Goal: Complete application form: Complete application form

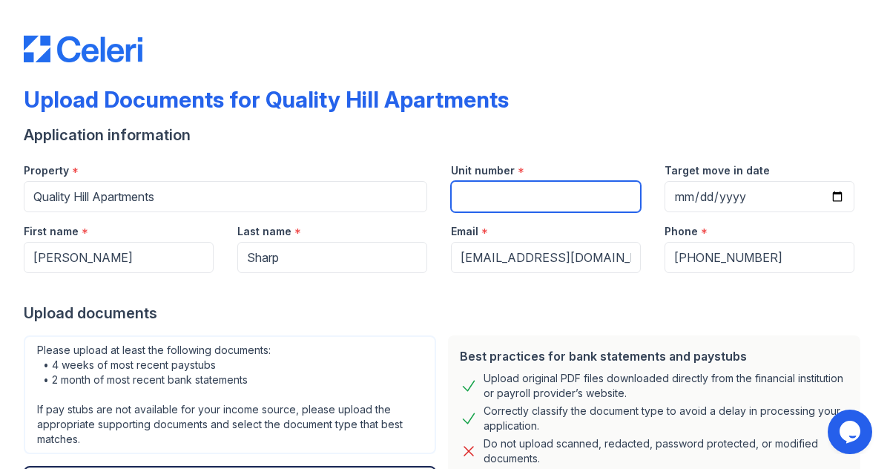
click at [609, 198] on input "Unit number" at bounding box center [546, 196] width 190 height 31
type input "301"
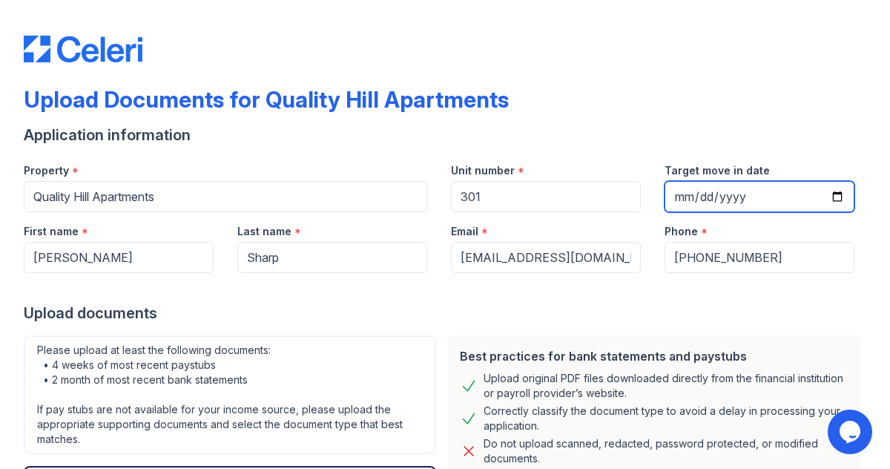
click at [835, 197] on input "Target move in date" at bounding box center [760, 196] width 190 height 31
type input "2025-09-15"
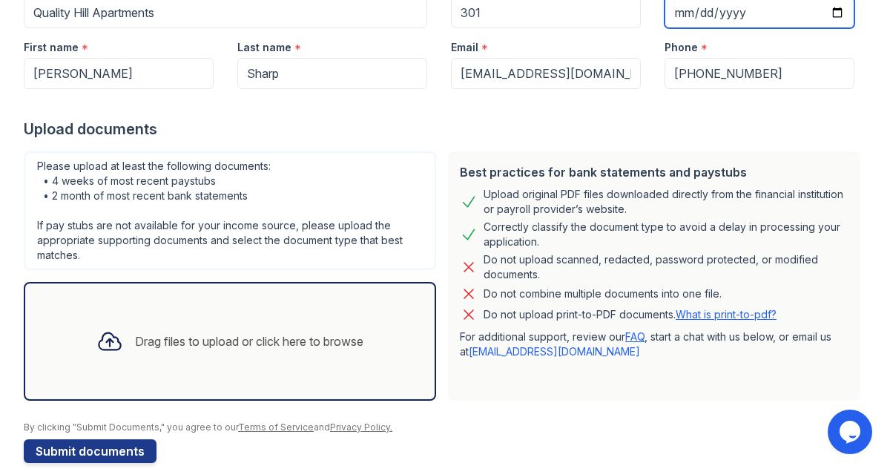
scroll to position [208, 0]
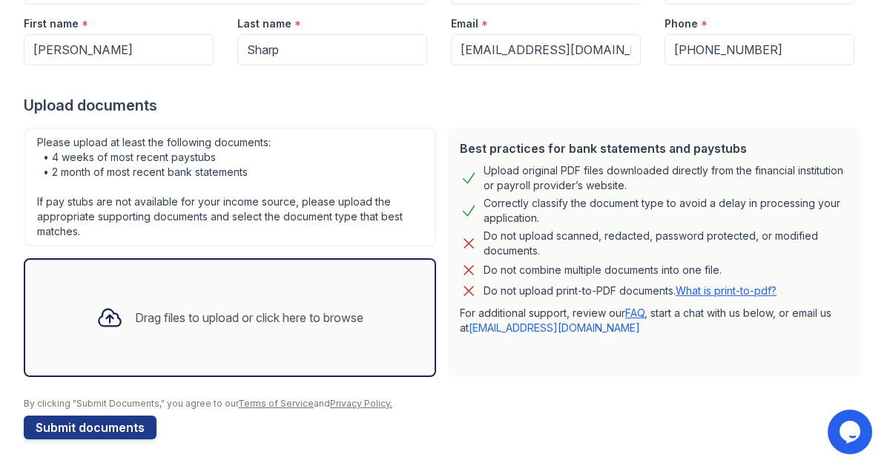
click at [341, 323] on div "Drag files to upload or click here to browse" at bounding box center [249, 318] width 229 height 18
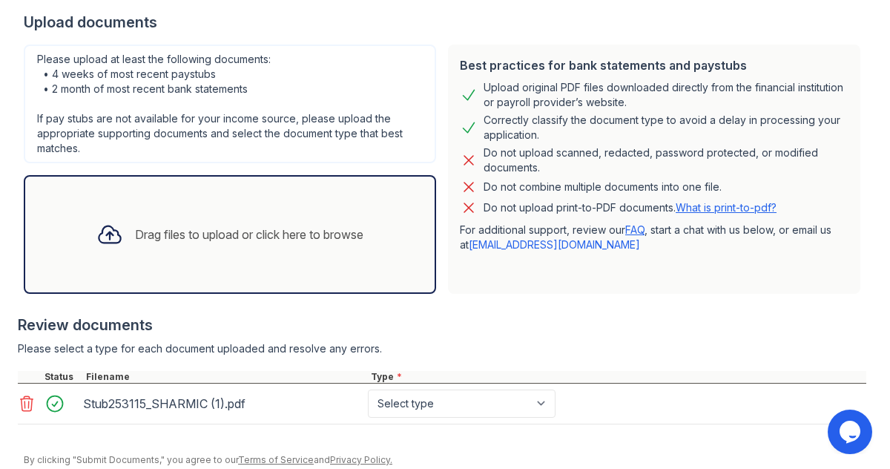
scroll to position [309, 0]
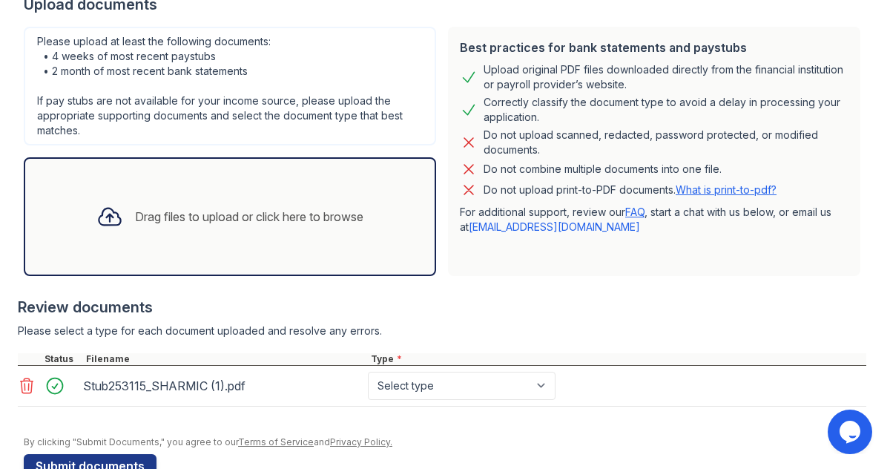
click at [332, 217] on div "Drag files to upload or click here to browse" at bounding box center [249, 217] width 229 height 18
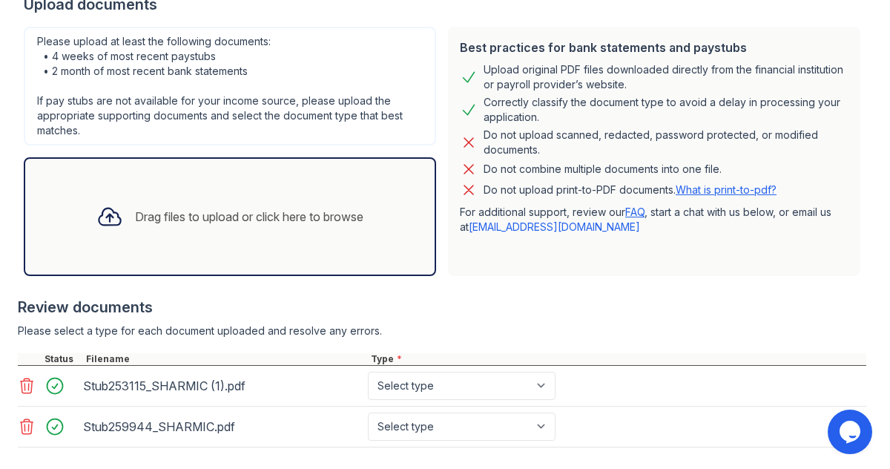
click at [335, 214] on div "Drag files to upload or click here to browse" at bounding box center [249, 217] width 229 height 18
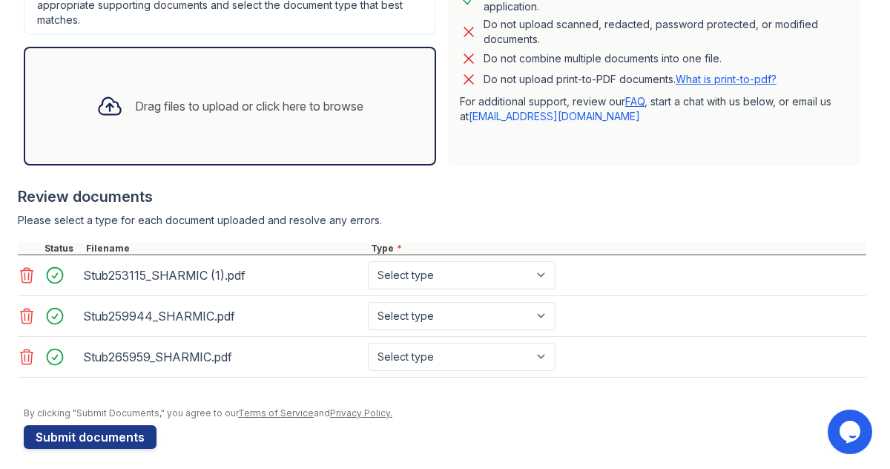
scroll to position [429, 0]
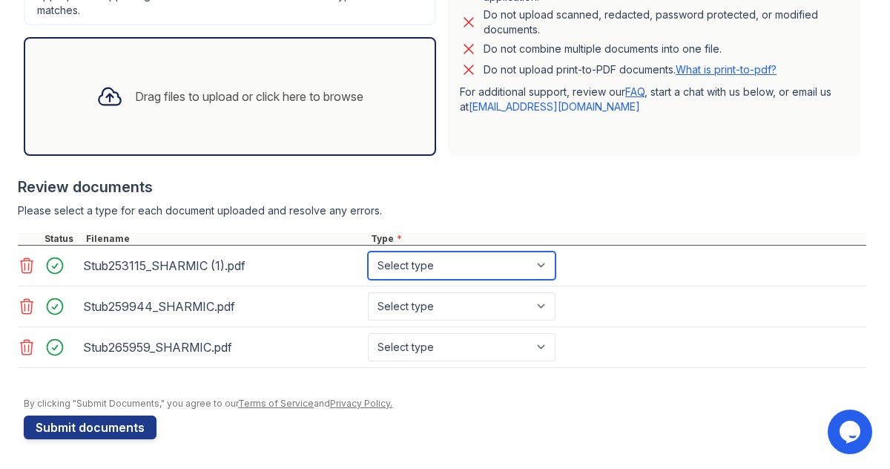
click at [543, 261] on select "Select type Paystub Bank Statement Offer Letter Tax Documents Benefit Award Let…" at bounding box center [462, 266] width 188 height 28
select select "paystub"
click at [368, 252] on select "Select type Paystub Bank Statement Offer Letter Tax Documents Benefit Award Let…" at bounding box center [462, 266] width 188 height 28
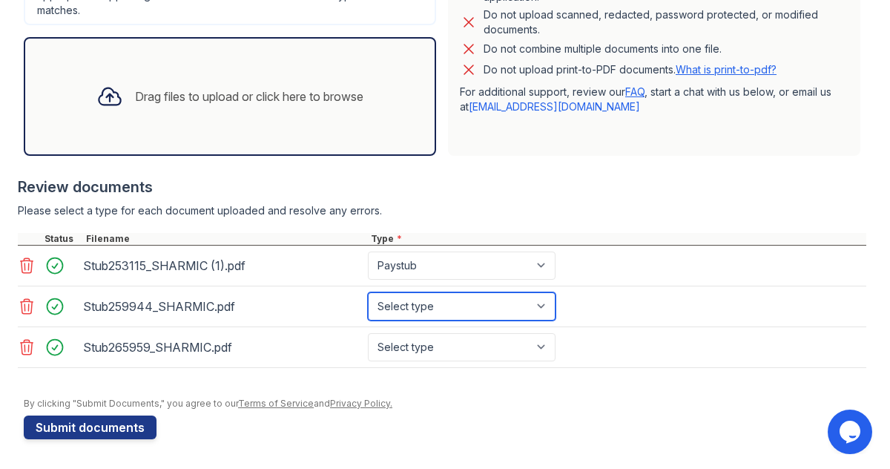
click at [542, 303] on select "Select type Paystub Bank Statement Offer Letter Tax Documents Benefit Award Let…" at bounding box center [462, 306] width 188 height 28
select select "paystub"
click at [368, 292] on select "Select type Paystub Bank Statement Offer Letter Tax Documents Benefit Award Let…" at bounding box center [462, 306] width 188 height 28
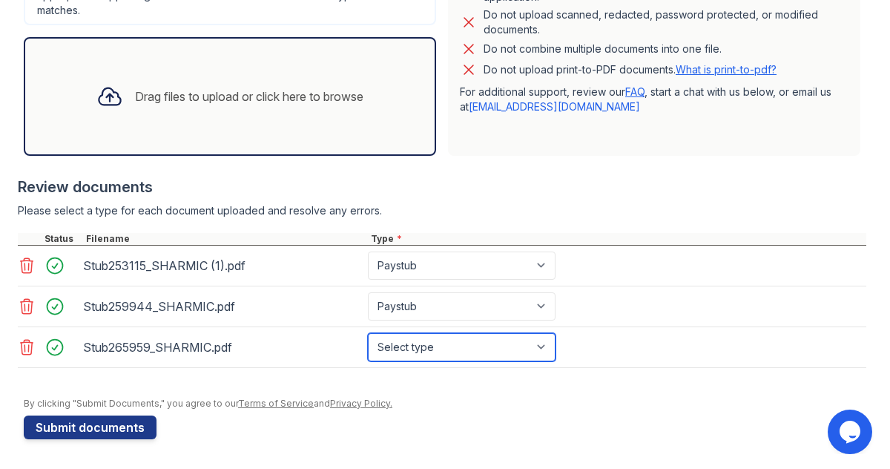
click at [546, 346] on select "Select type Paystub Bank Statement Offer Letter Tax Documents Benefit Award Let…" at bounding box center [462, 347] width 188 height 28
select select "paystub"
click at [368, 333] on select "Select type Paystub Bank Statement Offer Letter Tax Documents Benefit Award Let…" at bounding box center [462, 347] width 188 height 28
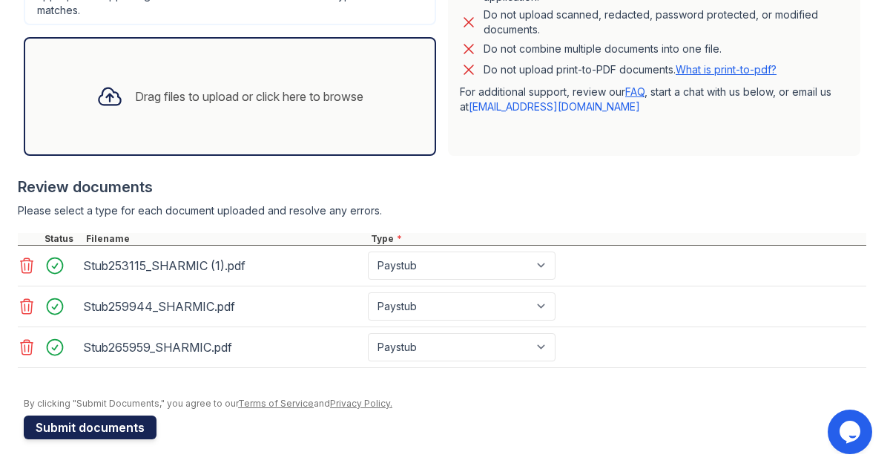
click at [134, 430] on button "Submit documents" at bounding box center [90, 427] width 133 height 24
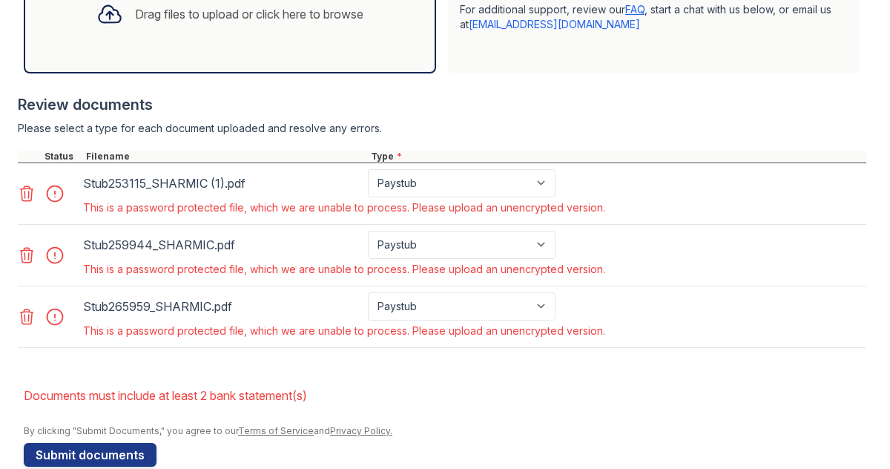
scroll to position [580, 0]
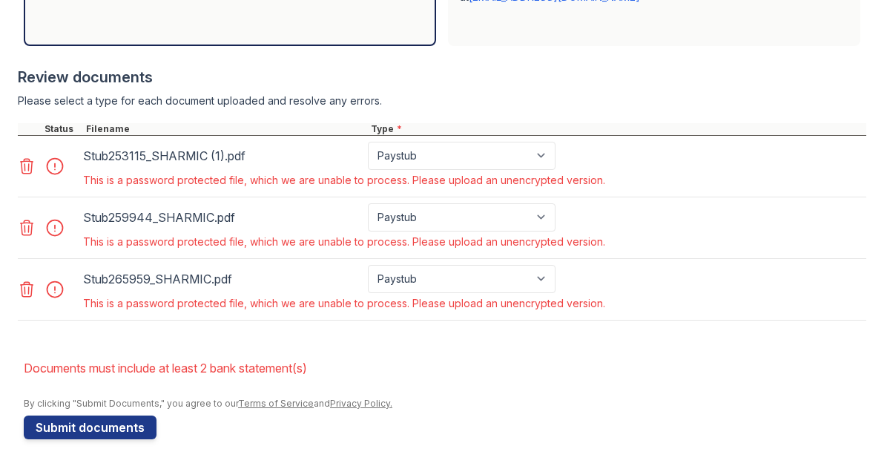
click at [28, 166] on icon at bounding box center [27, 166] width 13 height 15
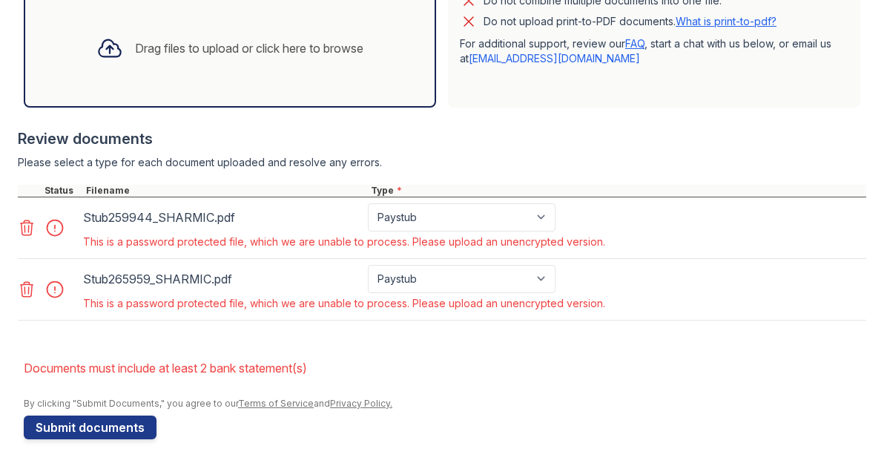
click at [25, 228] on icon at bounding box center [27, 228] width 18 height 18
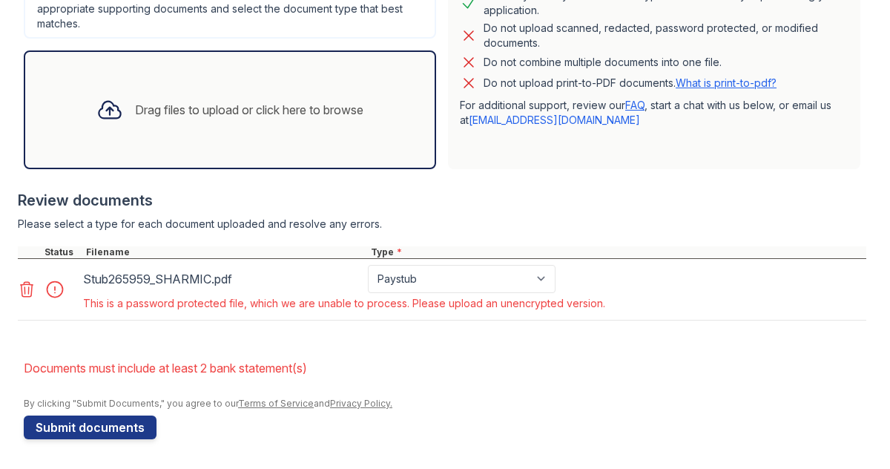
click at [23, 288] on icon at bounding box center [27, 289] width 18 height 18
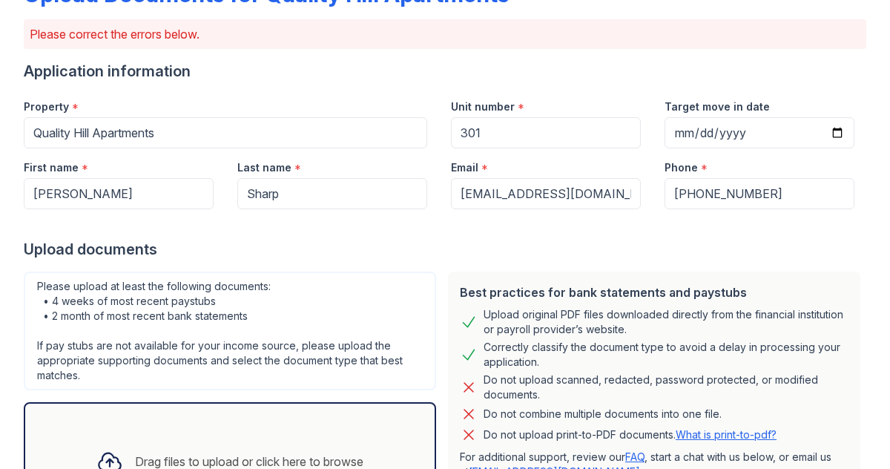
scroll to position [102, 0]
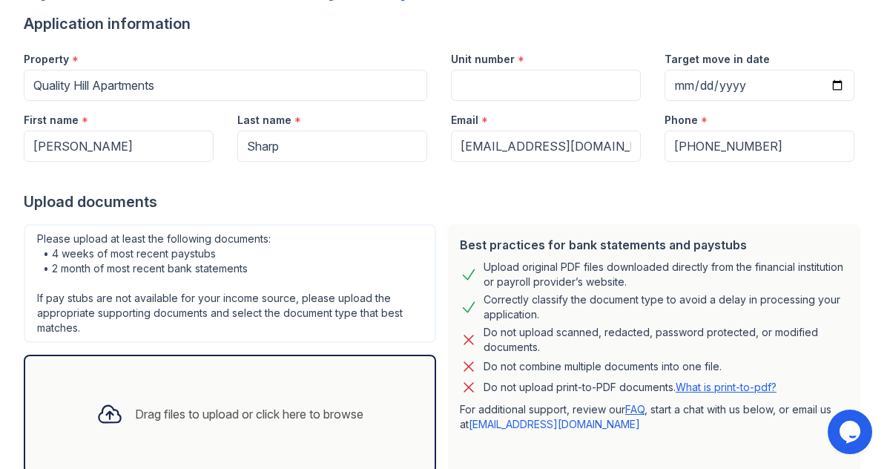
scroll to position [208, 0]
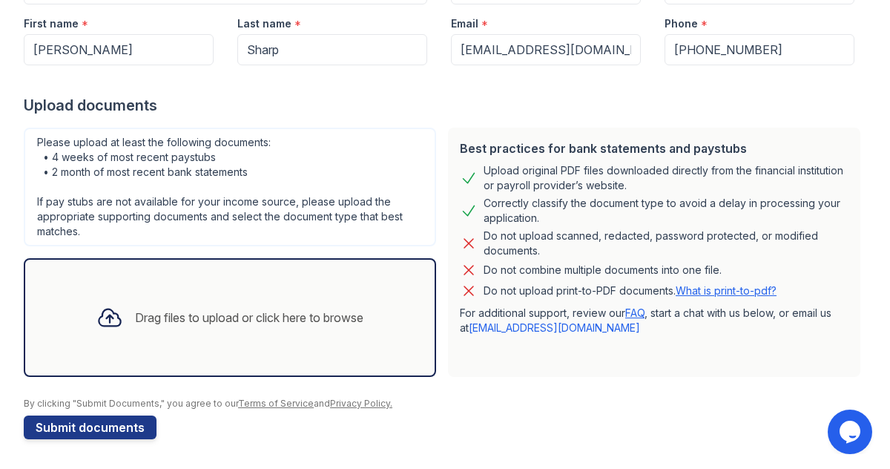
click at [354, 309] on div "Drag files to upload or click here to browse" at bounding box center [249, 318] width 229 height 18
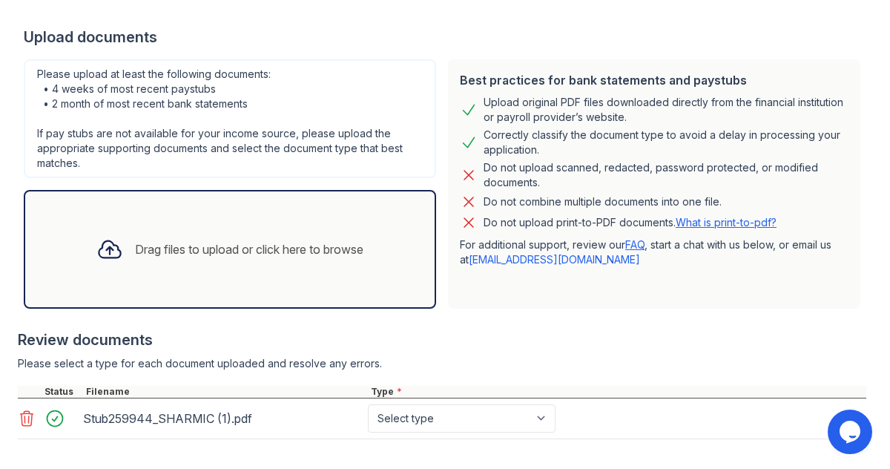
scroll to position [347, 0]
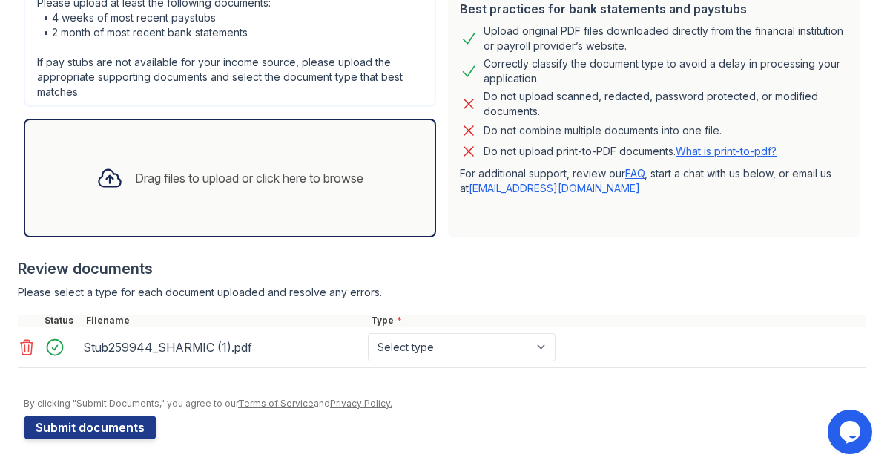
click at [243, 195] on div "Drag files to upload or click here to browse" at bounding box center [230, 178] width 291 height 50
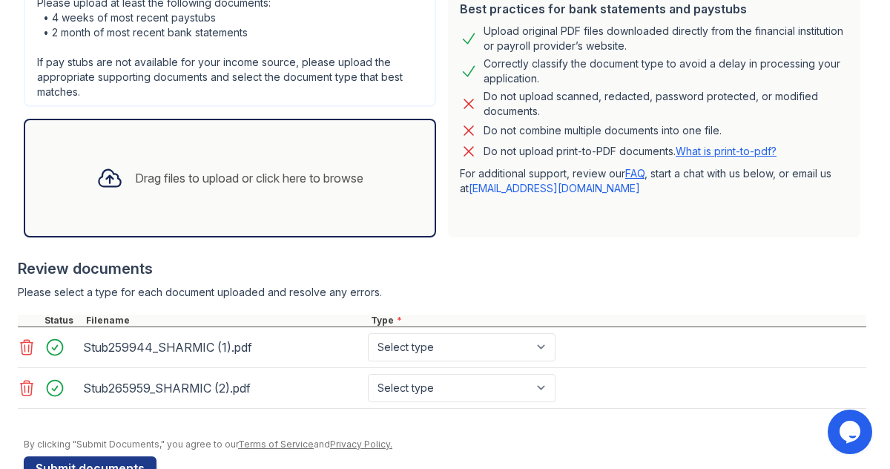
scroll to position [388, 0]
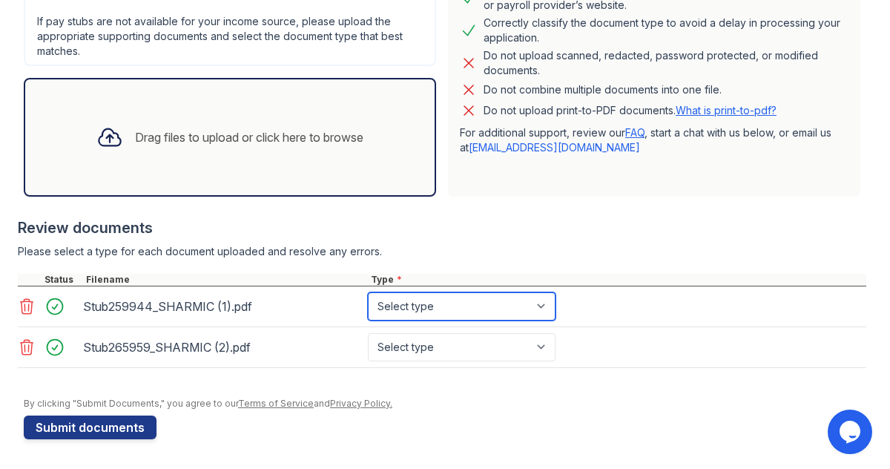
click at [548, 303] on select "Select type Paystub Bank Statement Offer Letter Tax Documents Benefit Award Let…" at bounding box center [462, 306] width 188 height 28
select select "paystub"
click at [368, 292] on select "Select type Paystub Bank Statement Offer Letter Tax Documents Benefit Award Let…" at bounding box center [462, 306] width 188 height 28
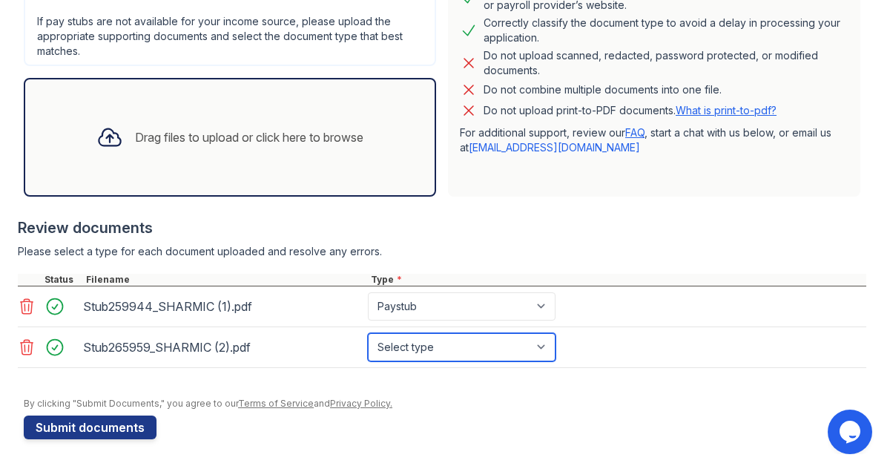
click at [542, 346] on select "Select type Paystub Bank Statement Offer Letter Tax Documents Benefit Award Let…" at bounding box center [462, 347] width 188 height 28
select select "paystub"
click at [368, 333] on select "Select type Paystub Bank Statement Offer Letter Tax Documents Benefit Award Let…" at bounding box center [462, 347] width 188 height 28
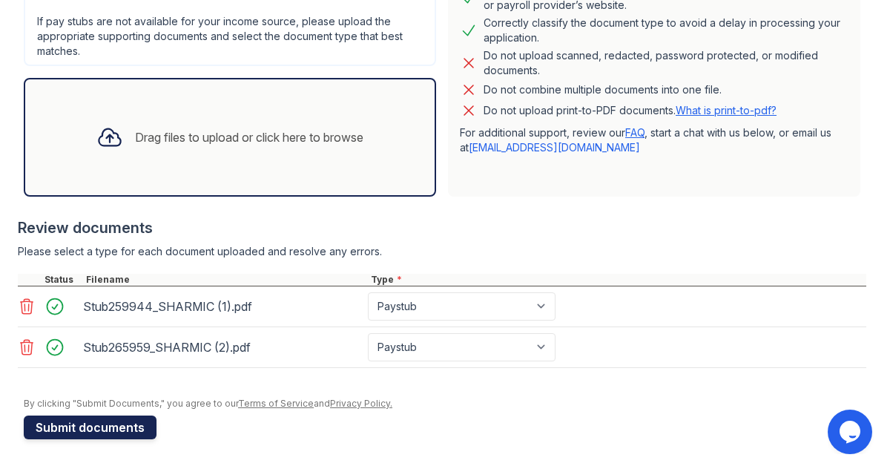
click at [145, 430] on button "Submit documents" at bounding box center [90, 427] width 133 height 24
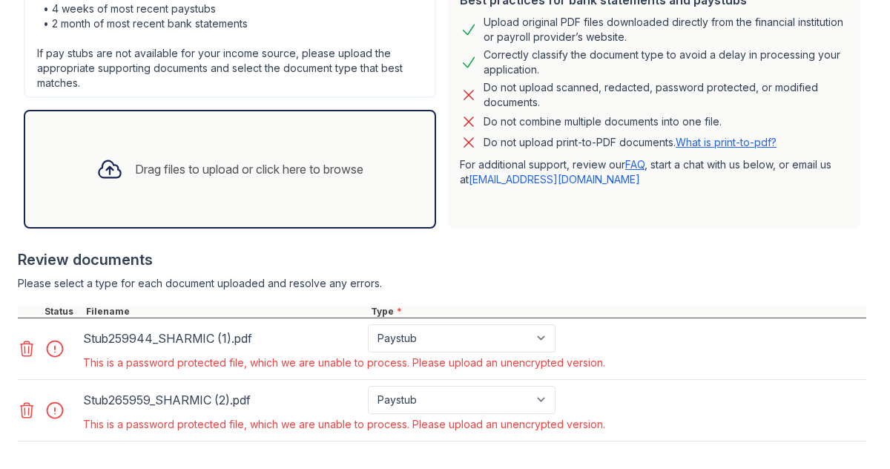
scroll to position [418, 0]
